Goal: Information Seeking & Learning: Learn about a topic

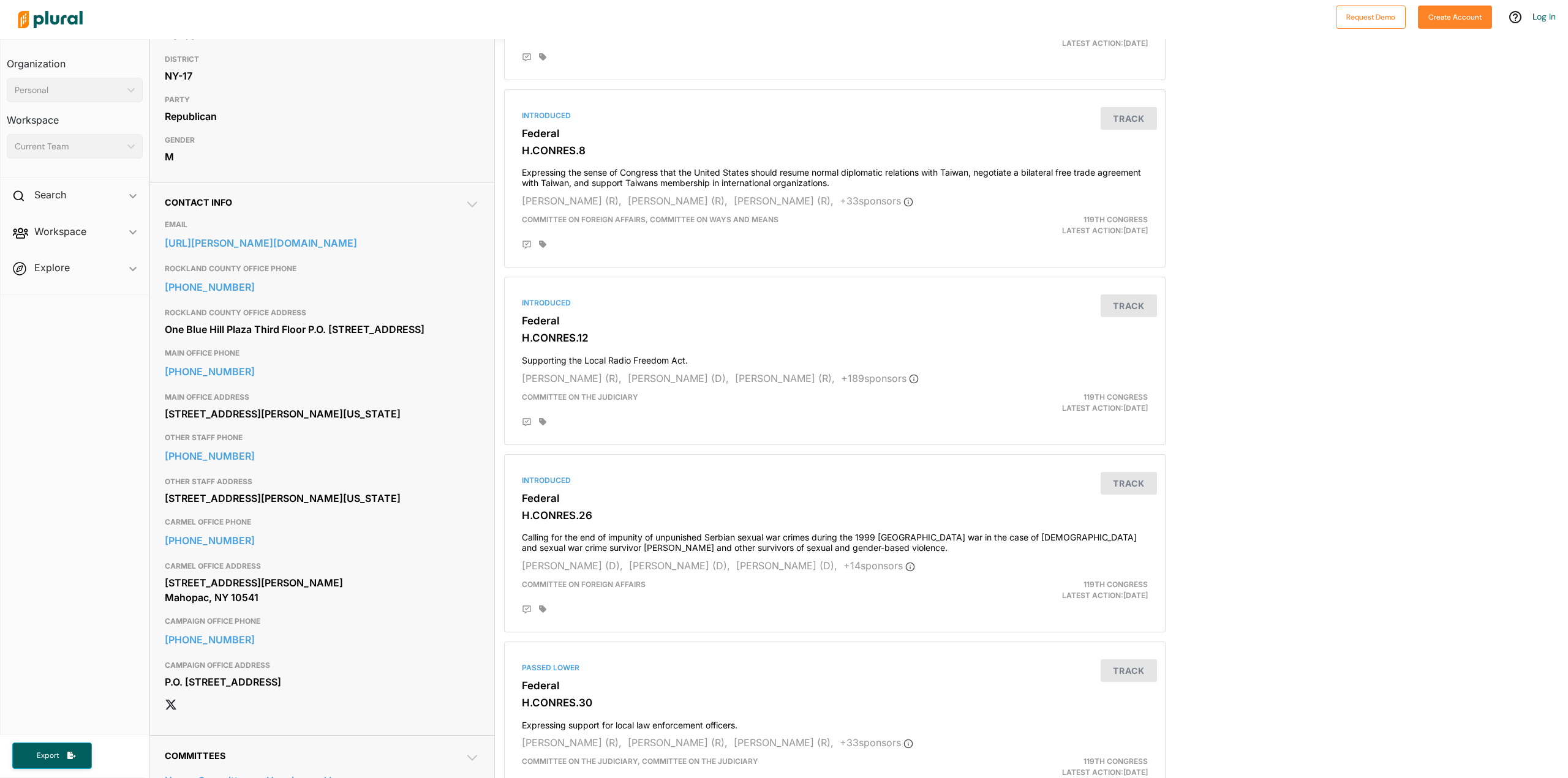
scroll to position [245, 0]
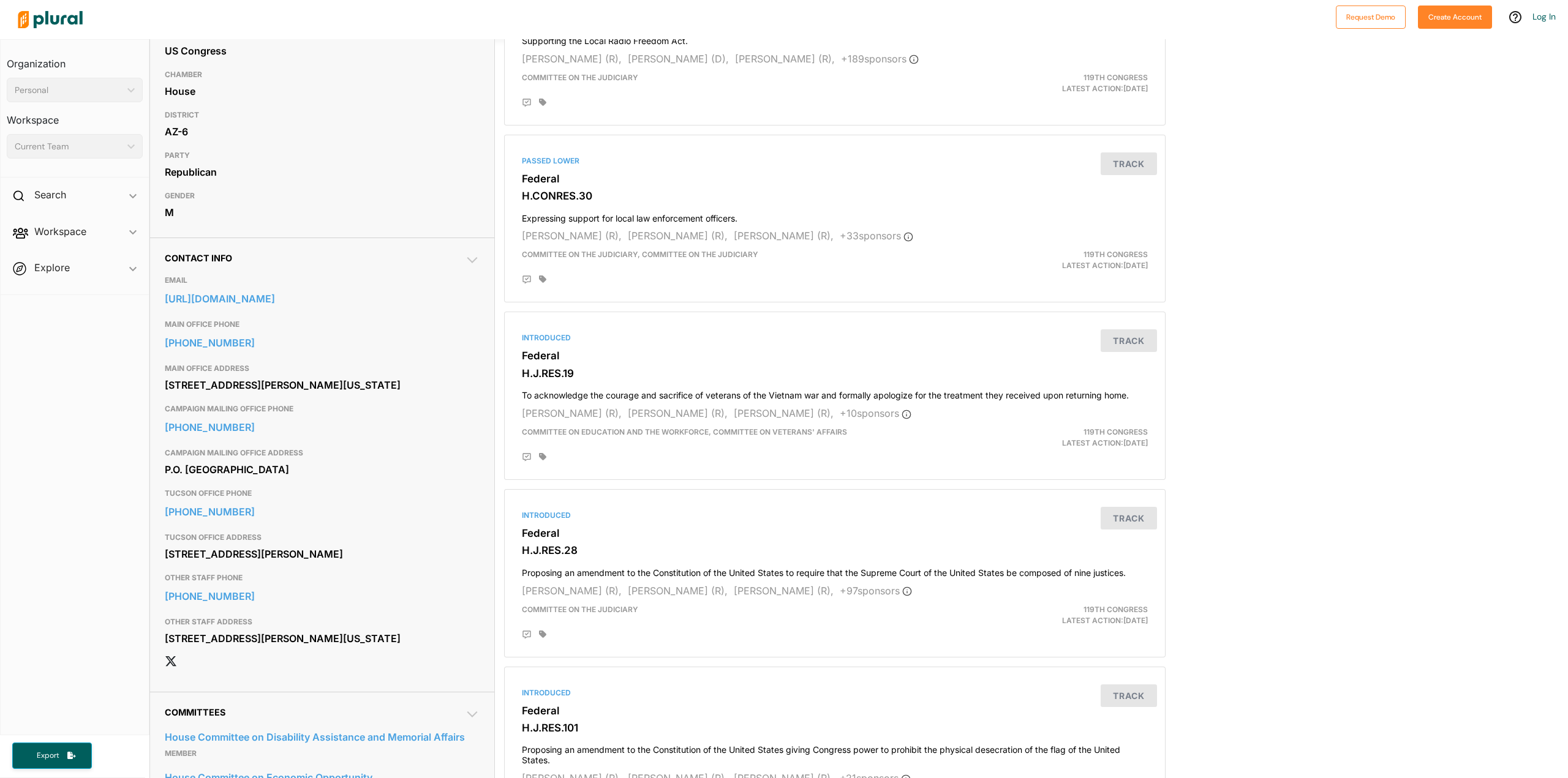
scroll to position [245, 0]
